Goal: Transaction & Acquisition: Subscribe to service/newsletter

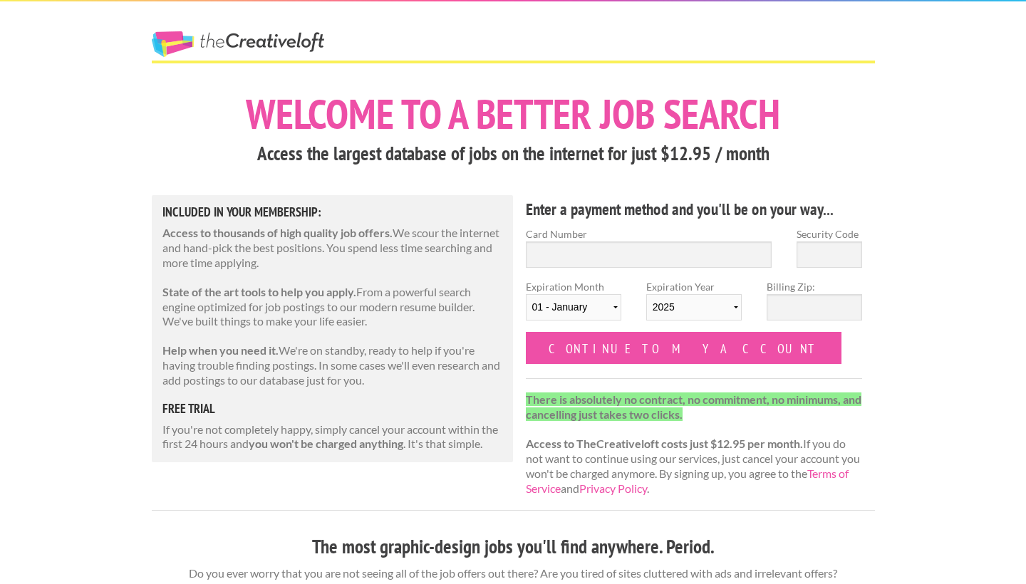
click at [873, 156] on h3 "Access the largest database of jobs on the internet for just $12.95 / month" at bounding box center [513, 153] width 723 height 27
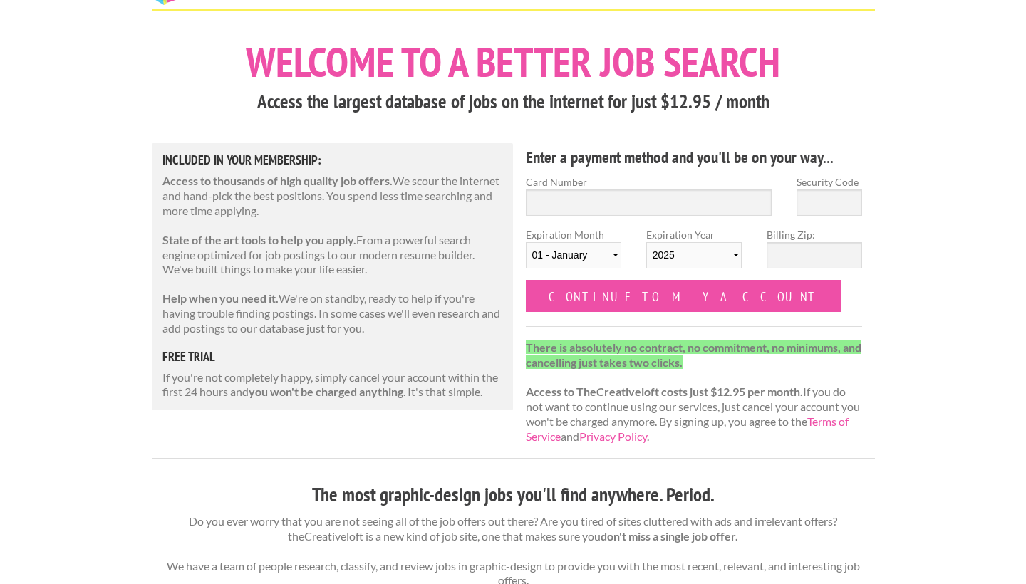
scroll to position [49, 0]
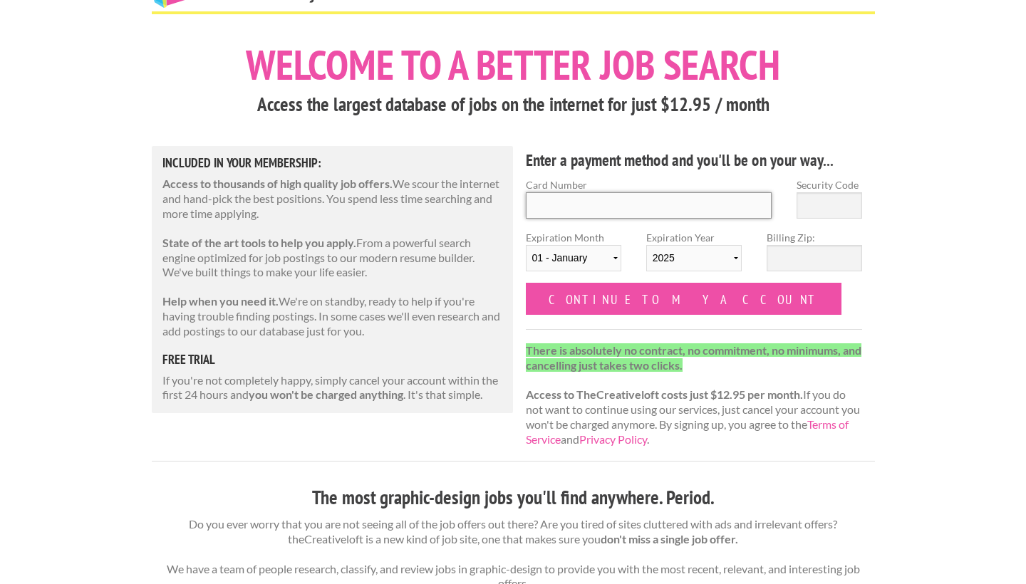
click at [619, 202] on input "Card Number" at bounding box center [649, 205] width 246 height 26
type input "[CREDIT_CARD_NUMBER]"
select select "08"
select select "2026"
type input "0"
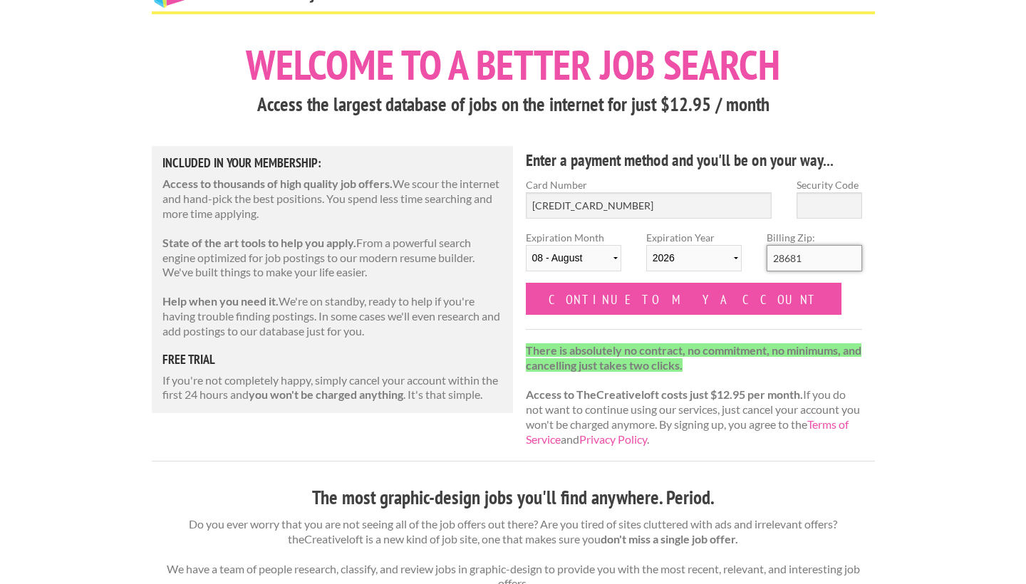
type input "28681"
click at [839, 197] on input "Security Code" at bounding box center [829, 205] width 66 height 26
type input "051"
click at [823, 302] on form "Card Number 4616081122105545 Security Code 051 Expiration Month 01 - January 02…" at bounding box center [694, 245] width 337 height 137
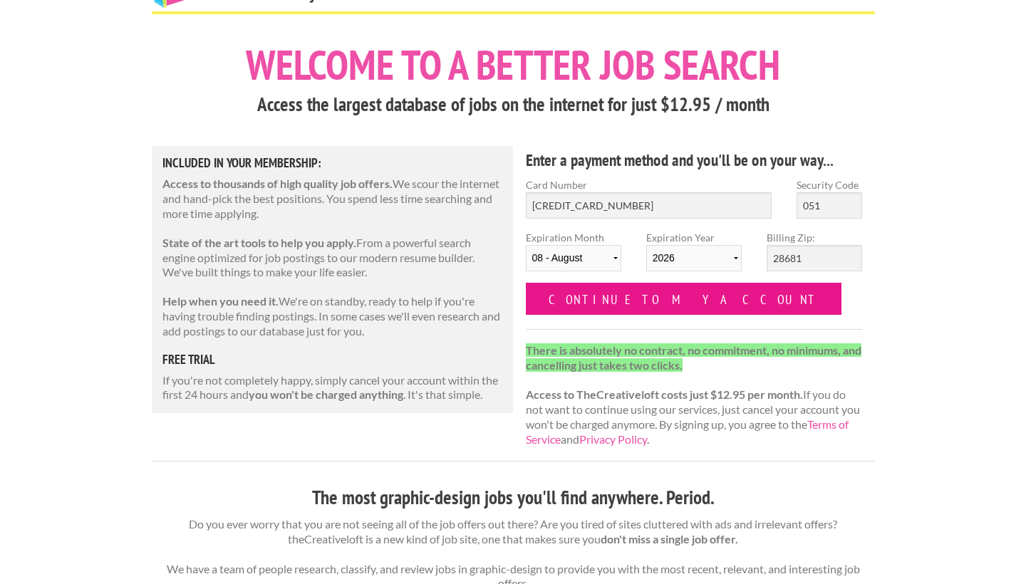
click at [613, 303] on input "Continue to my account" at bounding box center [684, 299] width 316 height 32
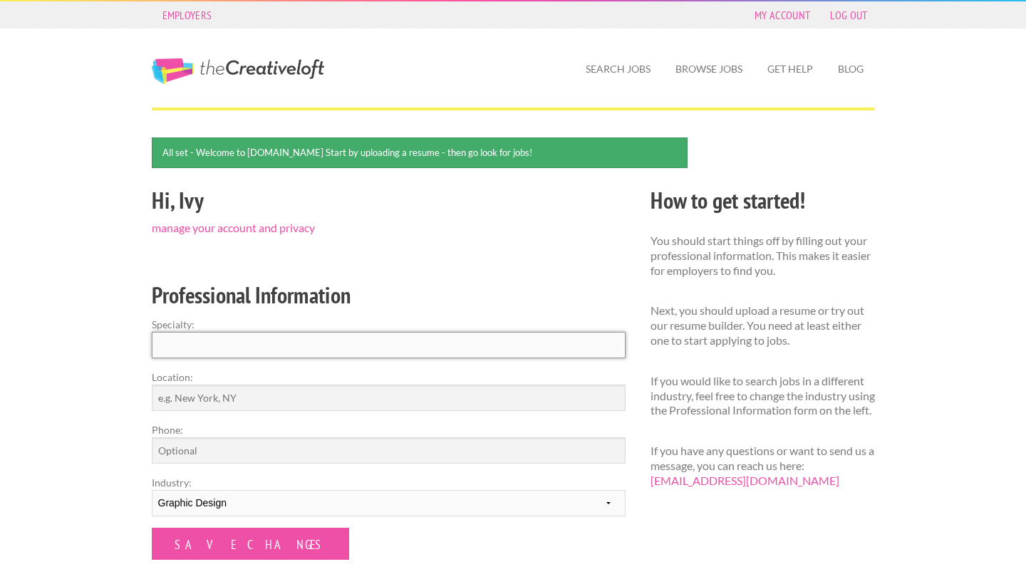
click at [266, 340] on input "Specialty:" at bounding box center [389, 345] width 474 height 26
type input "Graphic Design"
click at [257, 392] on input "Location:" at bounding box center [389, 398] width 474 height 26
type input "North Carolina"
click at [238, 448] on input "Phone:" at bounding box center [389, 450] width 474 height 26
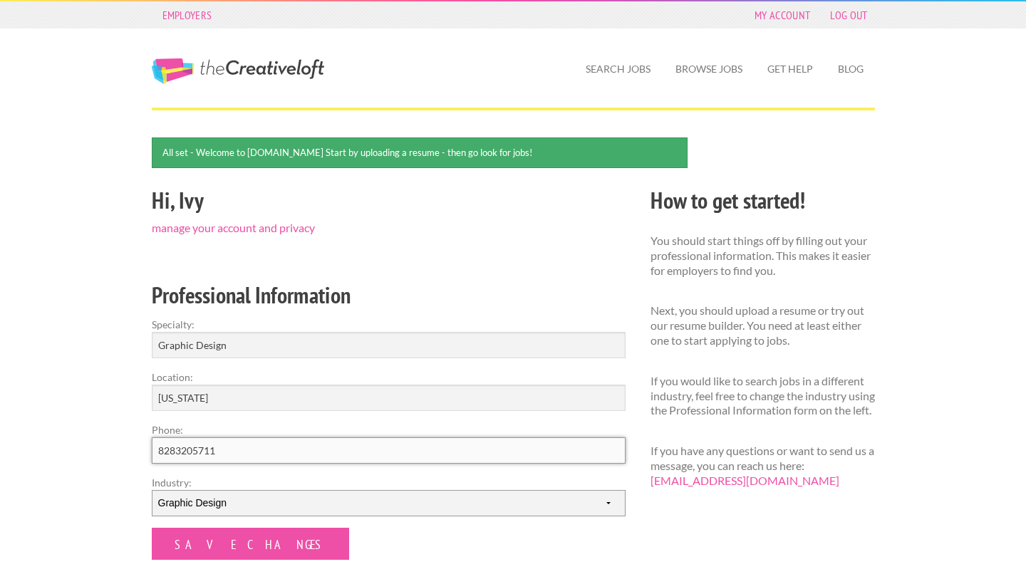
type input "8283205711"
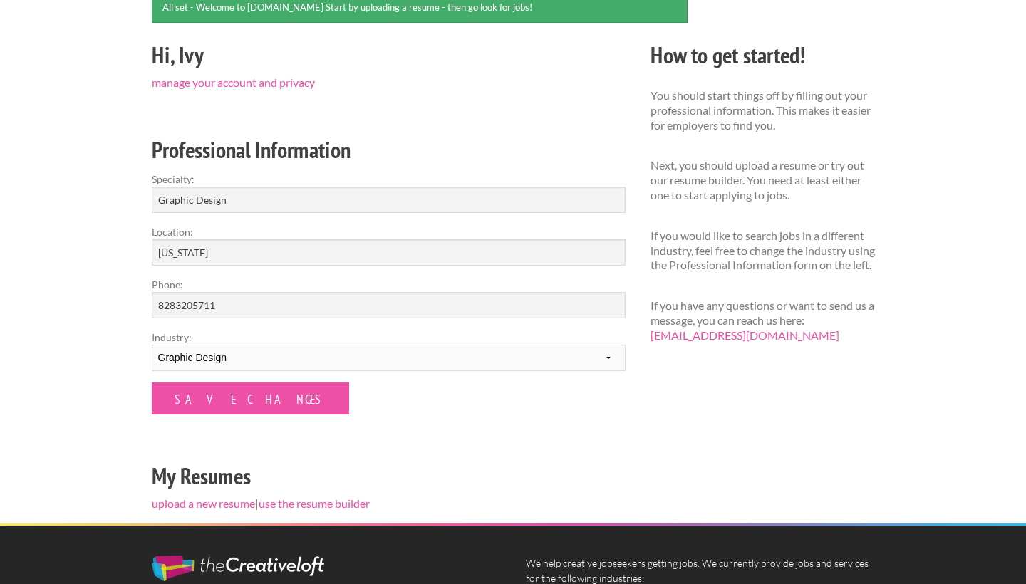
scroll to position [184, 0]
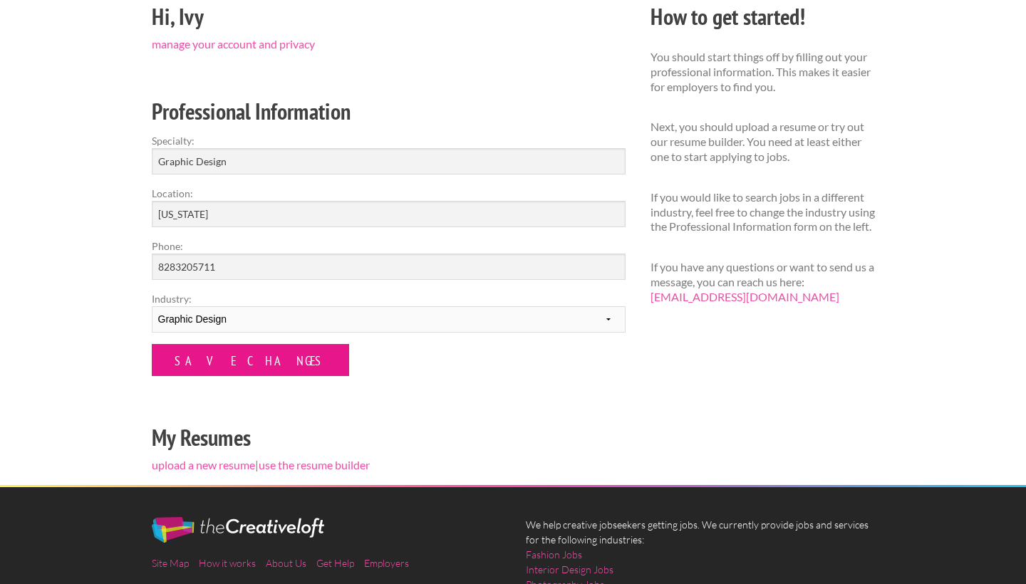
click at [234, 367] on input "Save Changes" at bounding box center [250, 360] width 197 height 32
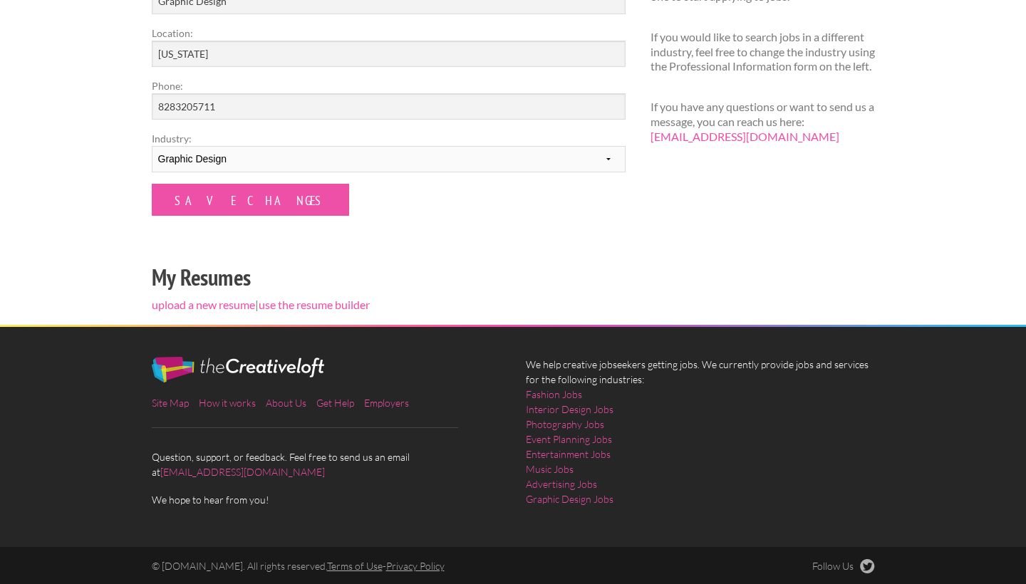
scroll to position [298, 0]
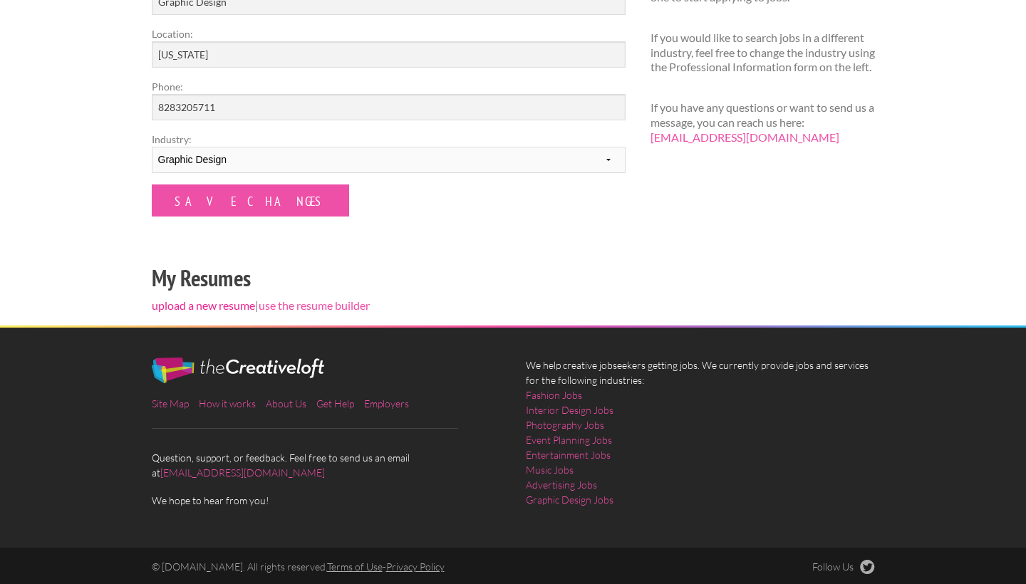
click at [234, 304] on link "upload a new resume" at bounding box center [203, 305] width 103 height 14
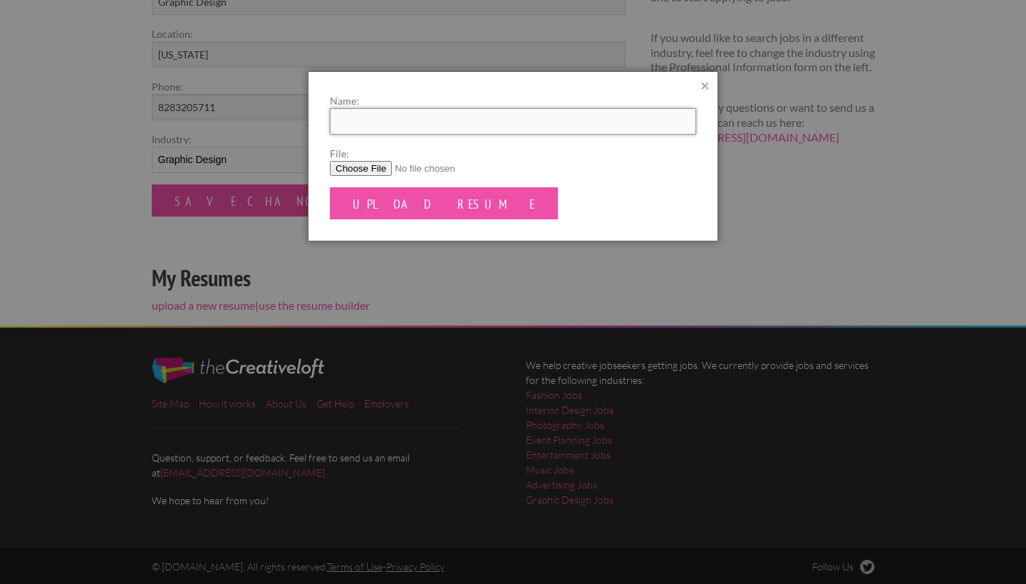
click at [396, 116] on input "Name:" at bounding box center [513, 121] width 366 height 26
type input "I"
type input "Ivy Fortner Resume"
click at [506, 154] on label "File:" at bounding box center [513, 153] width 366 height 15
click at [506, 161] on input "File:" at bounding box center [513, 168] width 366 height 15
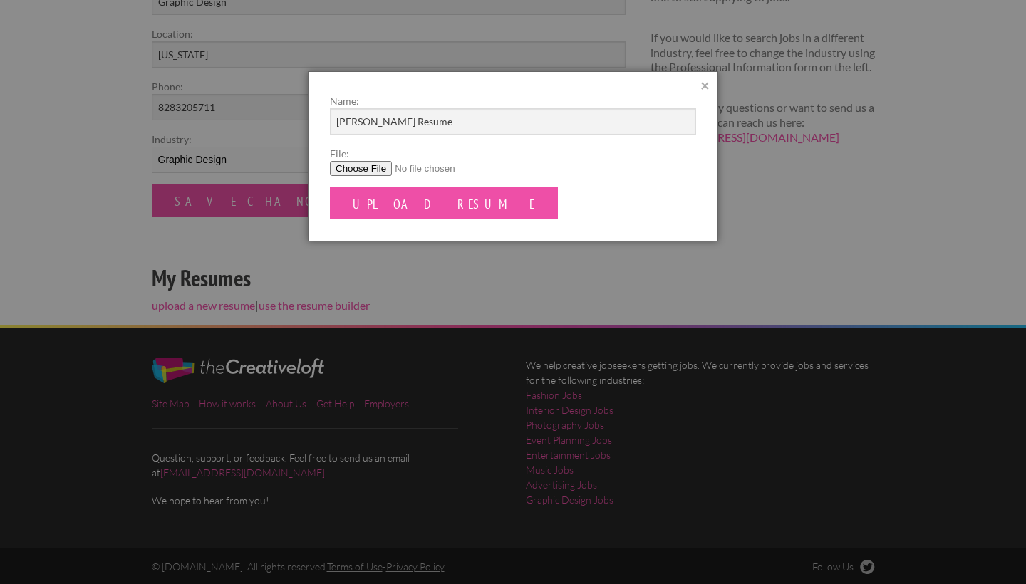
type input "C:\fakepath\IvyFortner_Resume.pdf"
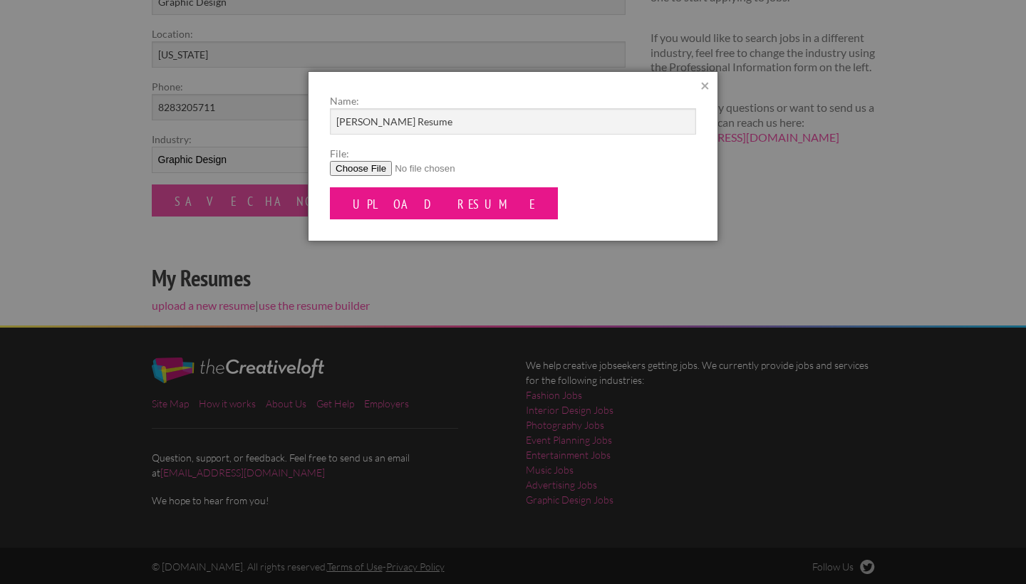
click at [391, 206] on input "Upload Resume" at bounding box center [444, 203] width 228 height 32
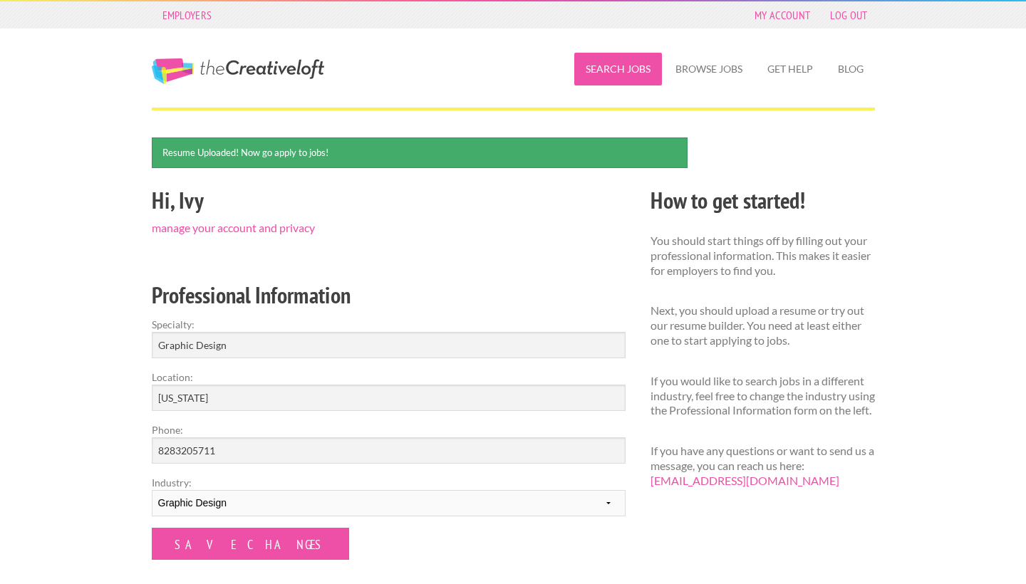
click at [636, 73] on link "Search Jobs" at bounding box center [618, 69] width 88 height 33
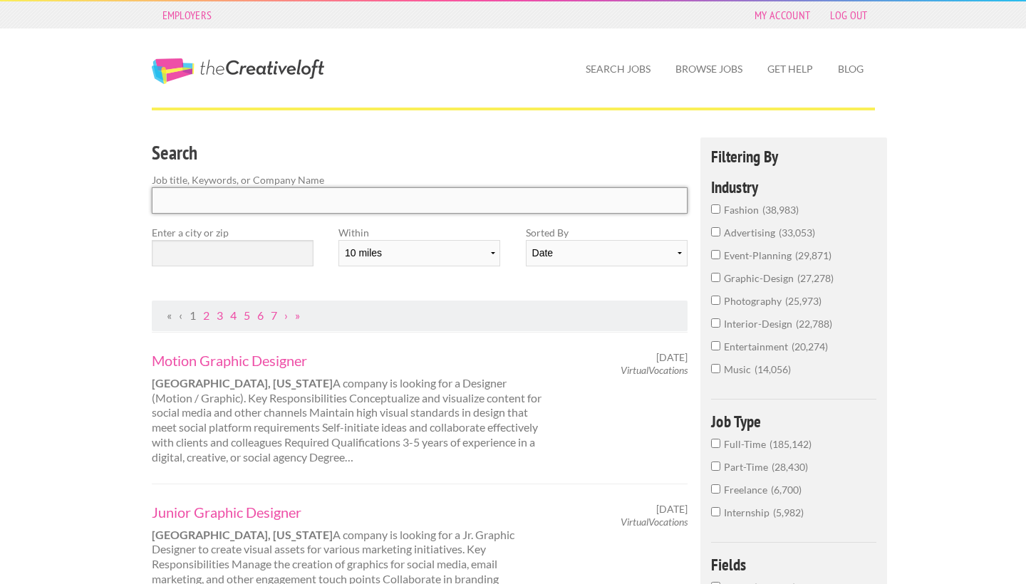
click at [249, 204] on input "Search" at bounding box center [420, 200] width 536 height 26
type input "h"
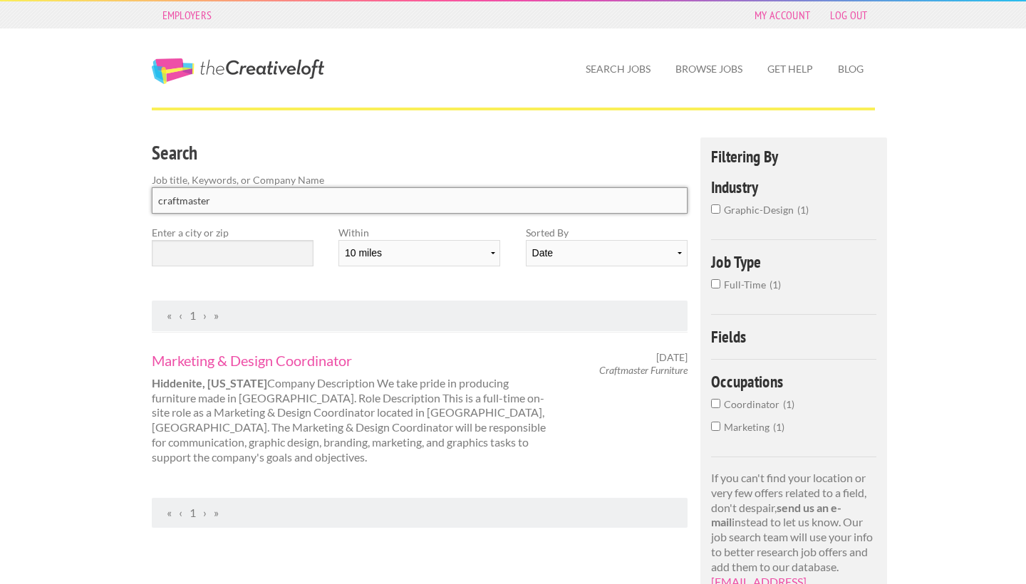
click at [244, 207] on input "craftmaster" at bounding box center [420, 200] width 536 height 26
type input "craftmaster"
click button "submit" at bounding box center [0, 0] width 0 height 0
click at [393, 282] on div "Search Job title, Keywords, or Company Name craftmaster Enter a city or zip Wit…" at bounding box center [419, 218] width 561 height 163
click at [267, 383] on strong "Hiddenite, North Carolina" at bounding box center [209, 383] width 115 height 14
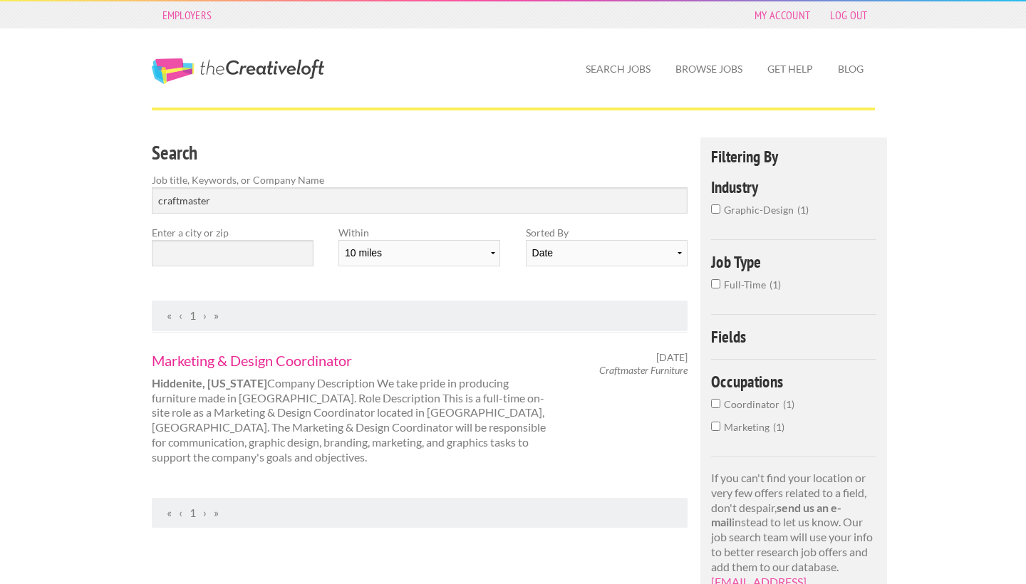
click at [217, 360] on link "Marketing & Design Coordinator" at bounding box center [350, 360] width 396 height 19
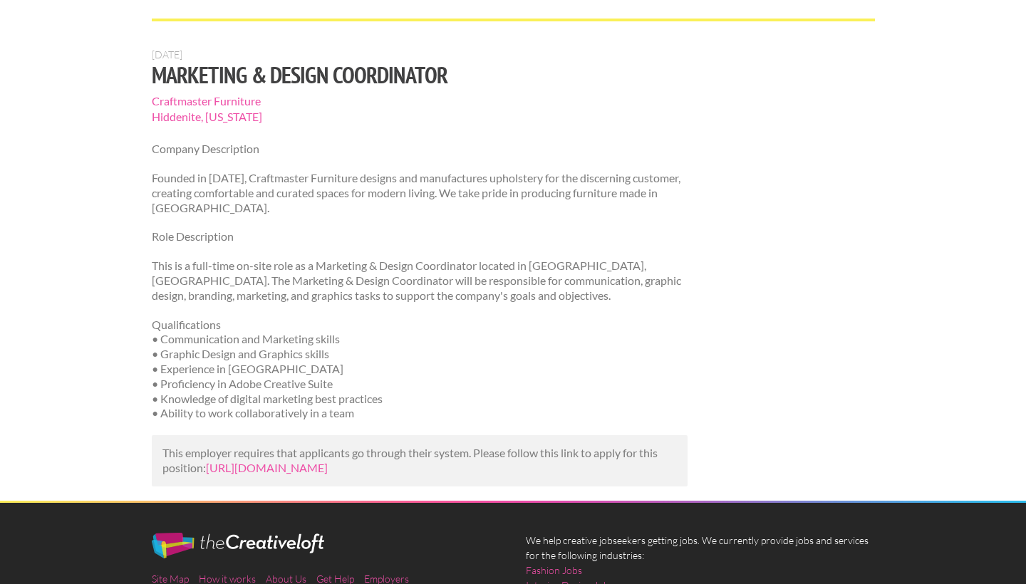
scroll to position [89, 0]
click at [328, 462] on link "https://www.linkedin.com/jobs/view/marketing-design-coordinator-at-craftmaster-…" at bounding box center [267, 468] width 122 height 14
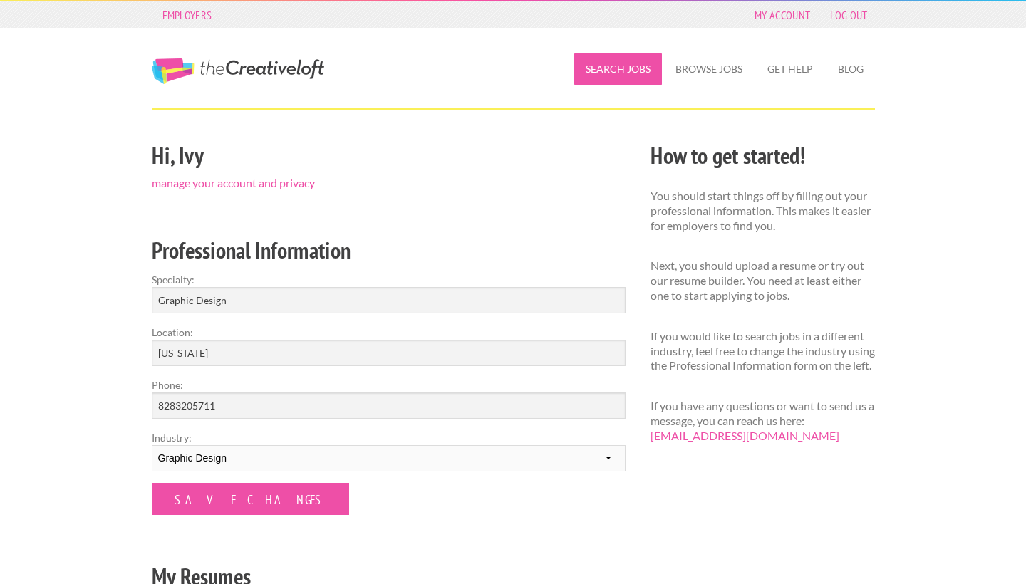
click at [620, 67] on link "Search Jobs" at bounding box center [618, 69] width 88 height 33
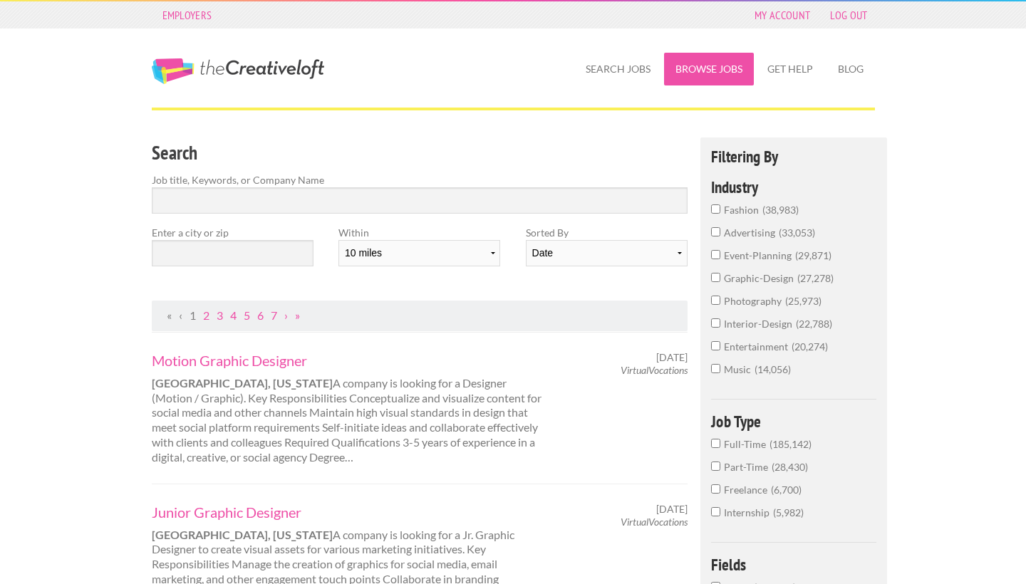
click at [709, 71] on link "Browse Jobs" at bounding box center [709, 69] width 90 height 33
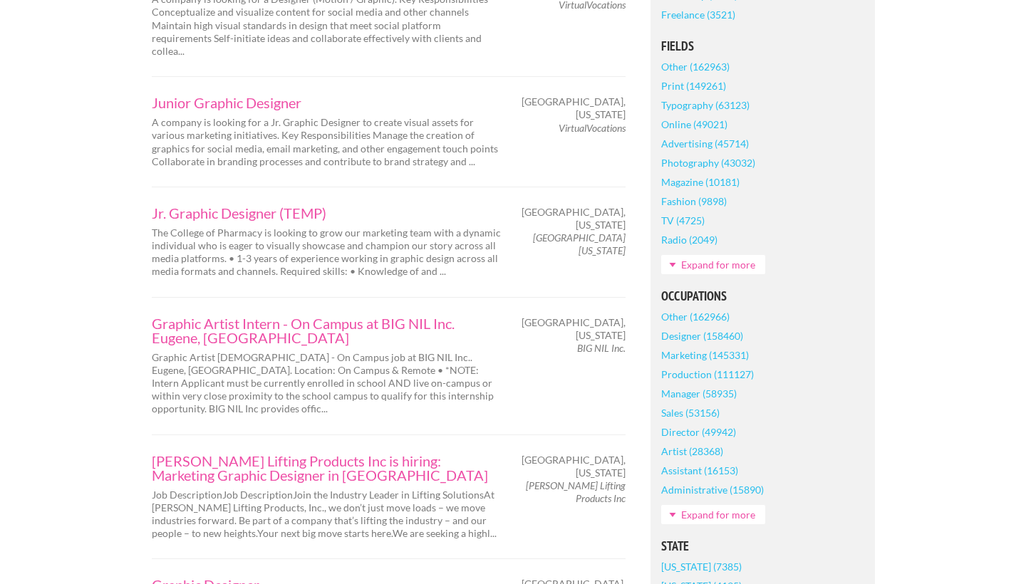
scroll to position [544, 0]
